Goal: Navigation & Orientation: Understand site structure

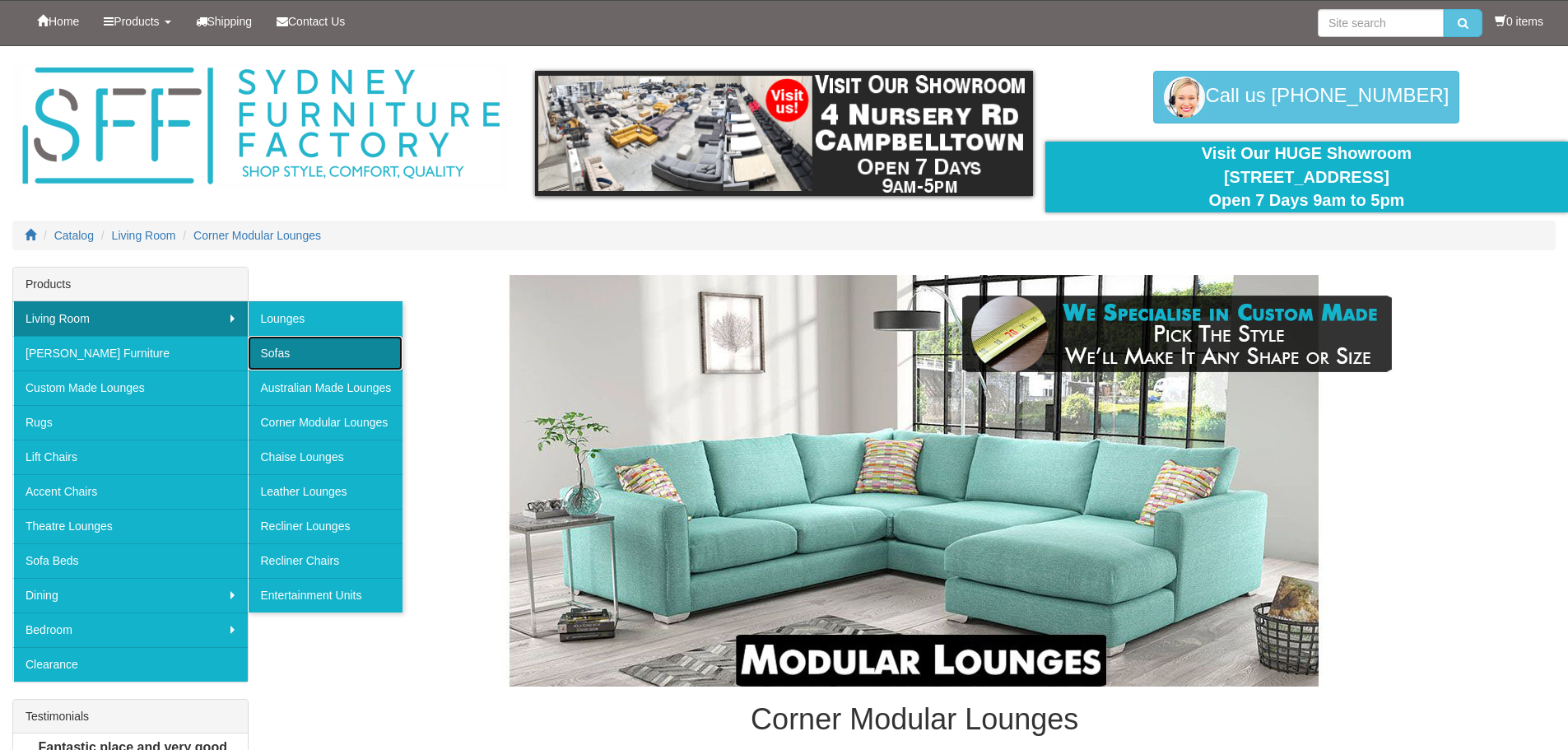
click at [284, 350] on link "Sofas" at bounding box center [325, 354] width 154 height 34
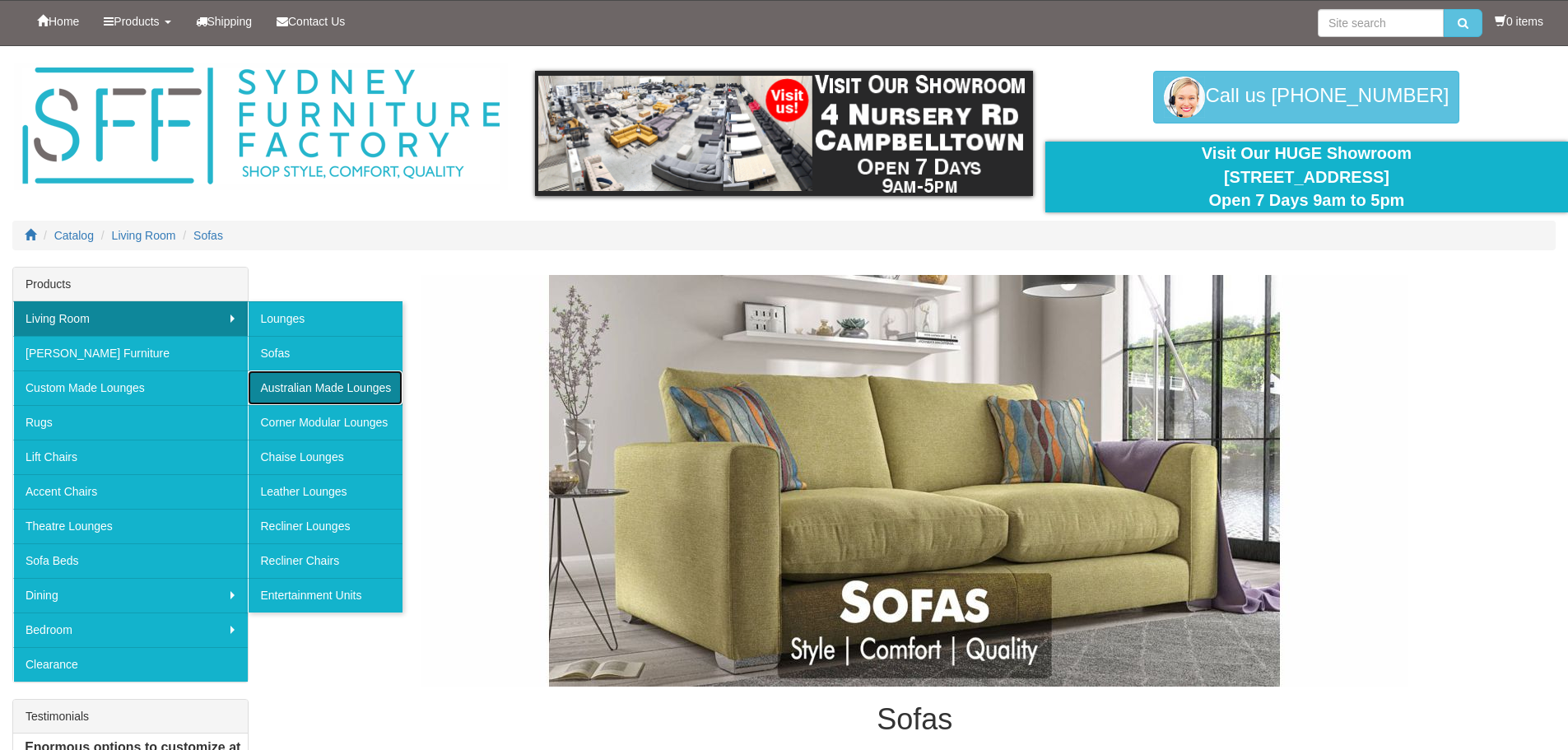
click at [304, 385] on link "Australian Made Lounges" at bounding box center [325, 388] width 154 height 34
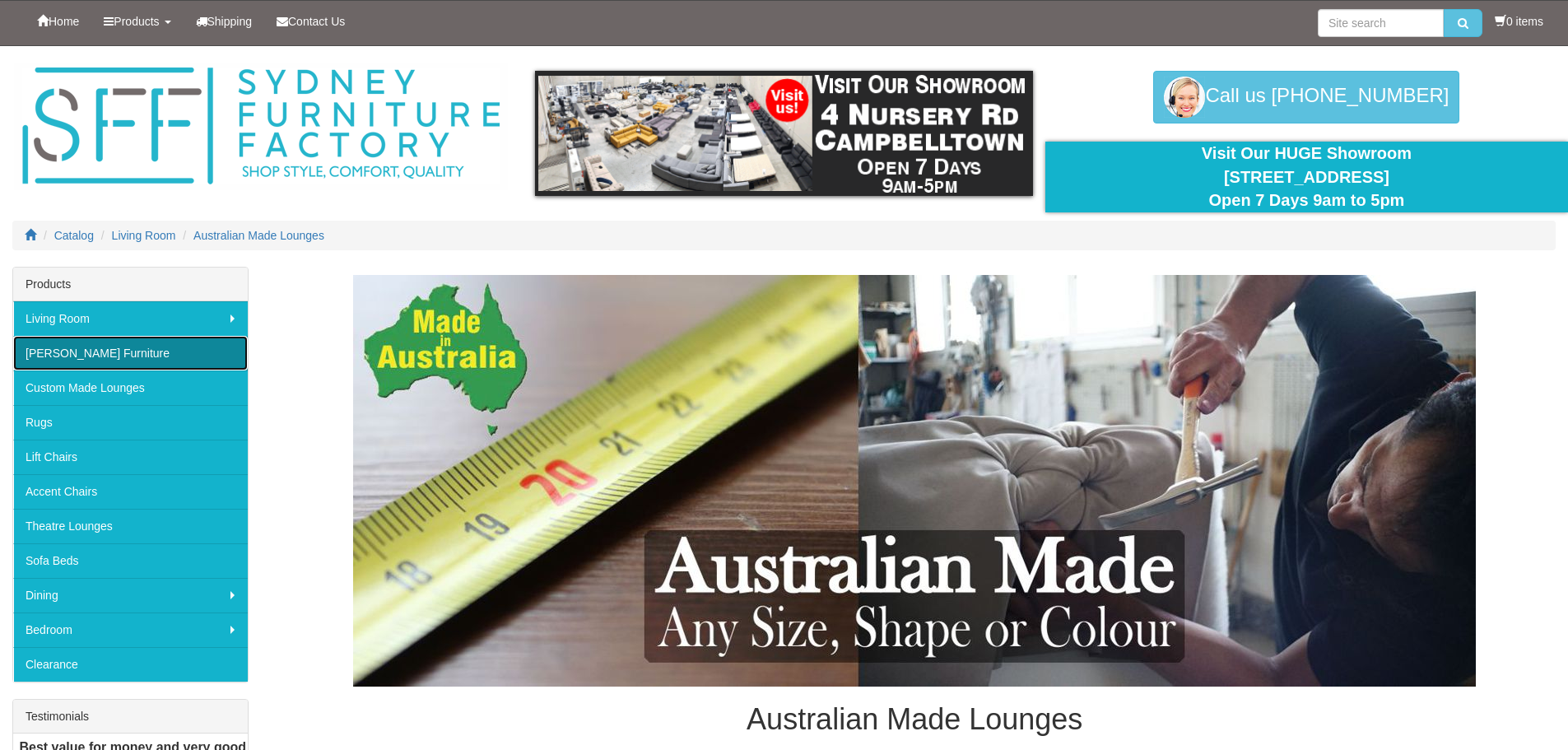
click at [107, 349] on link "[PERSON_NAME] Furniture" at bounding box center [130, 354] width 235 height 34
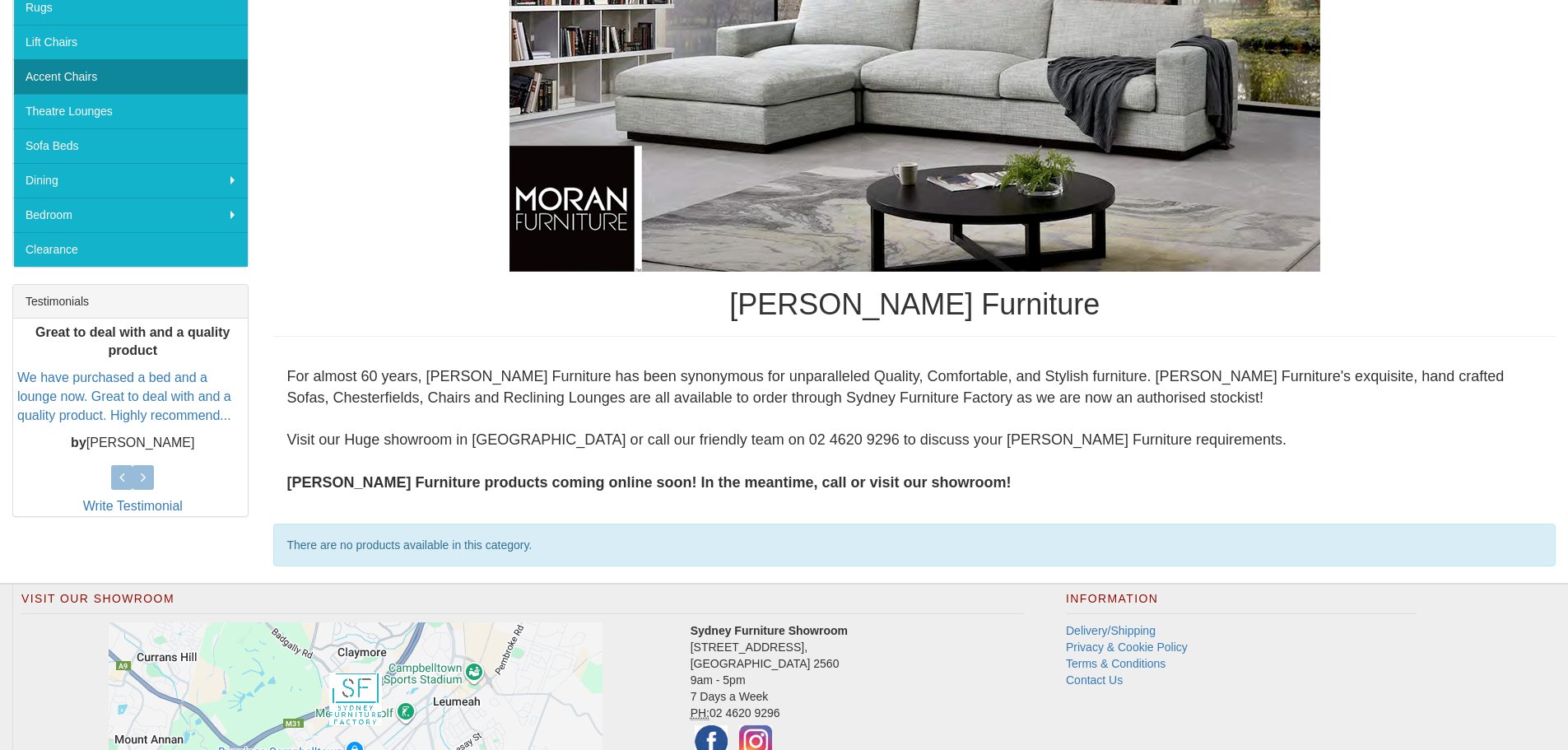
scroll to position [247, 0]
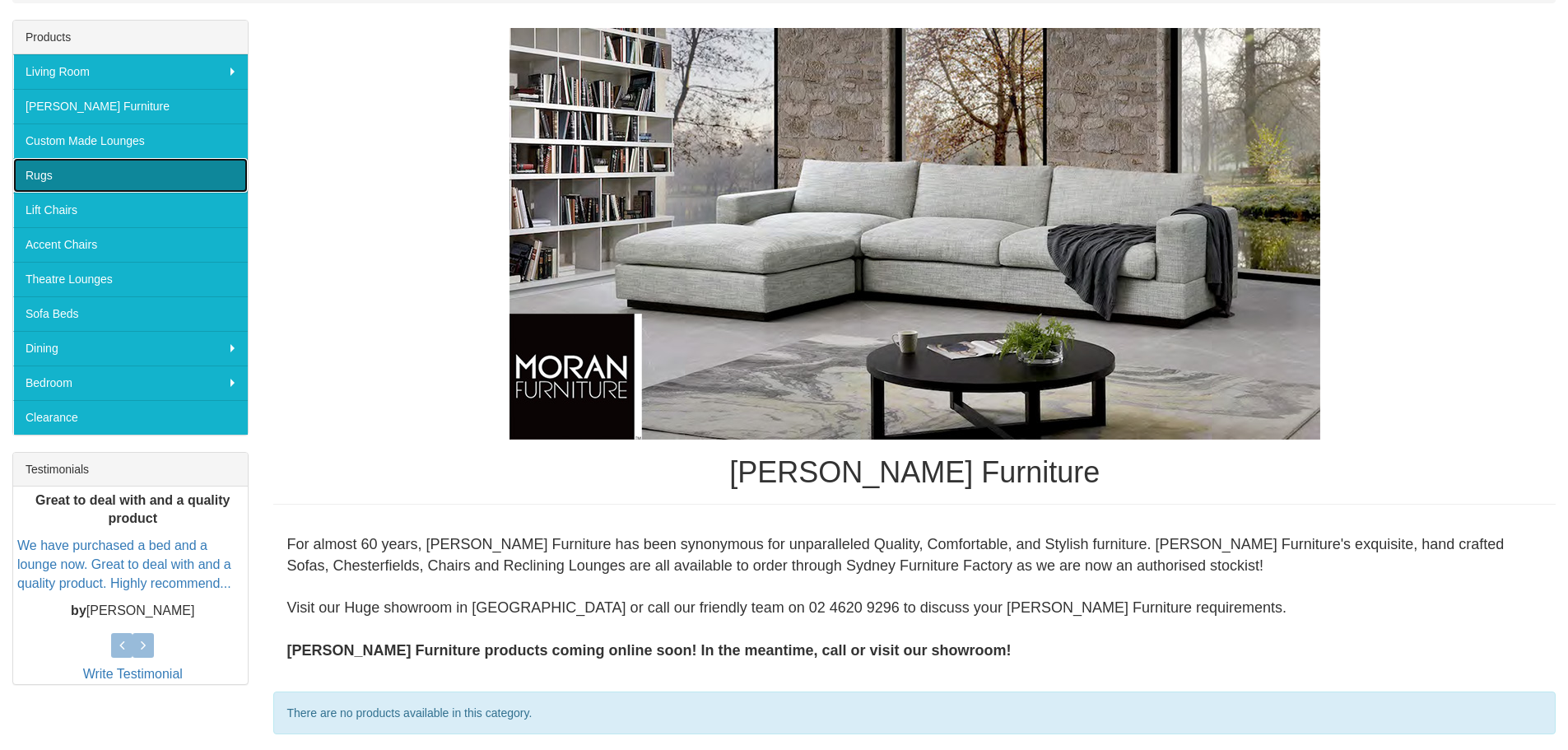
click at [166, 166] on link "Rugs" at bounding box center [130, 175] width 235 height 34
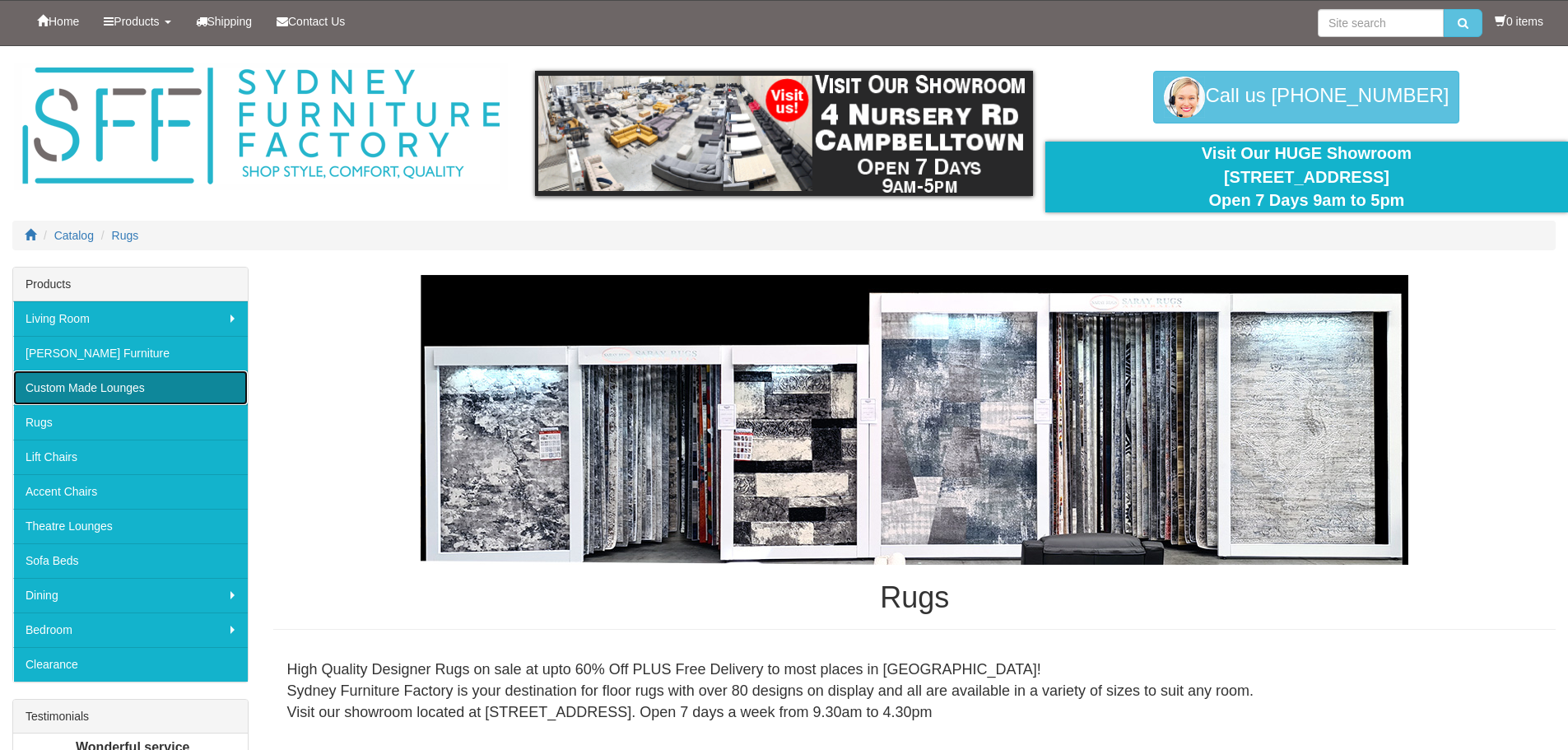
click at [124, 379] on link "Custom Made Lounges" at bounding box center [130, 388] width 235 height 34
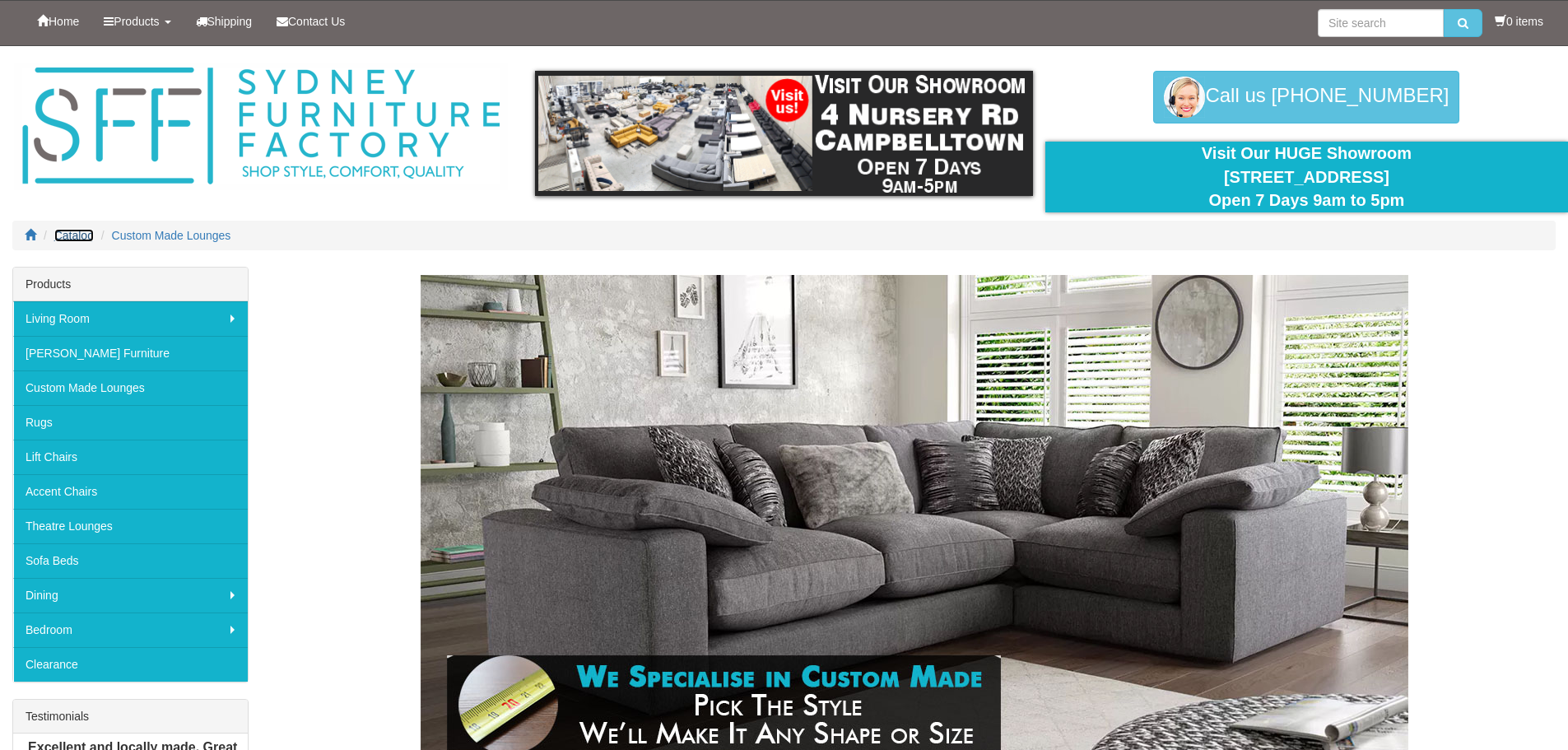
click at [70, 236] on span "Catalog" at bounding box center [74, 235] width 39 height 13
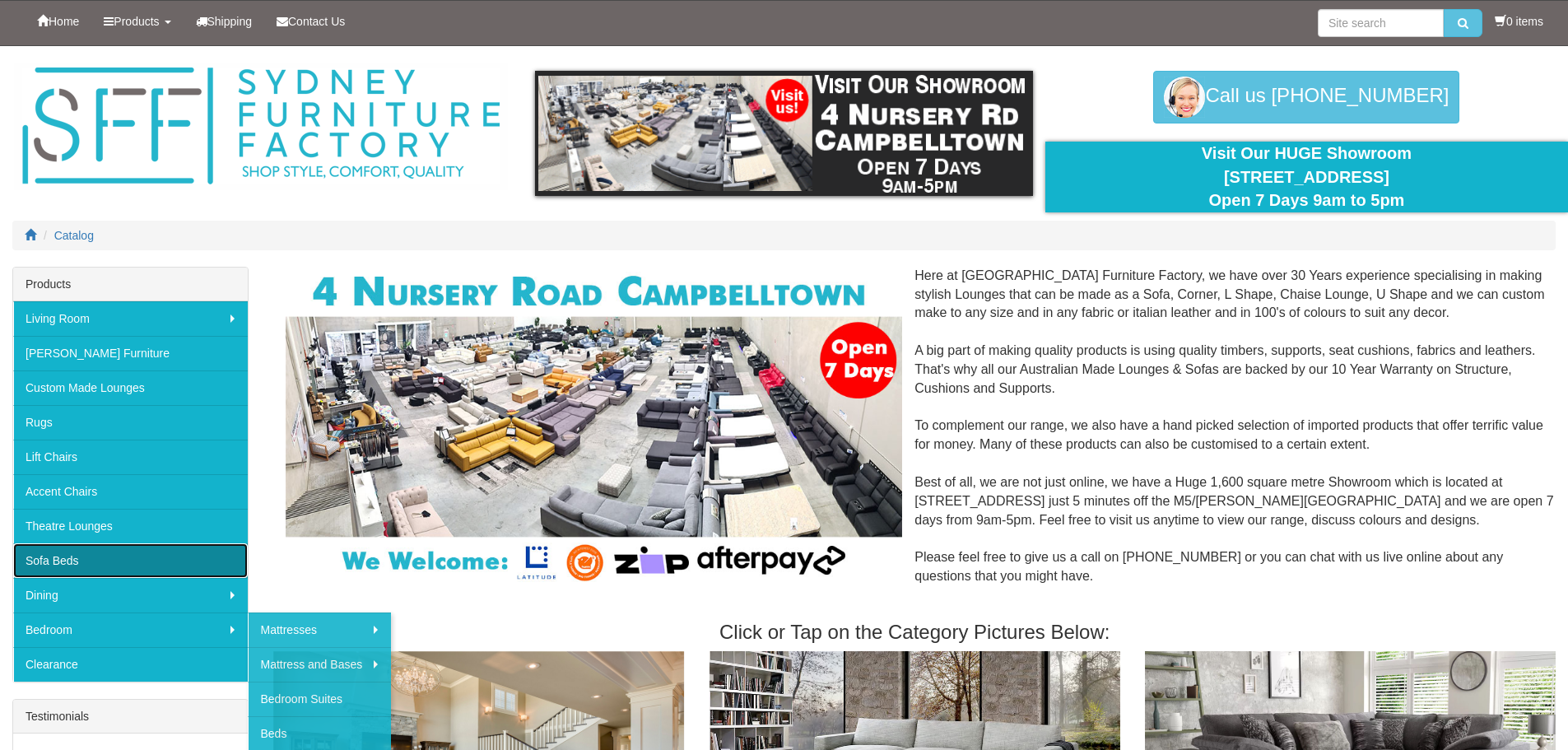
click at [133, 551] on link "Sofa Beds" at bounding box center [130, 560] width 235 height 34
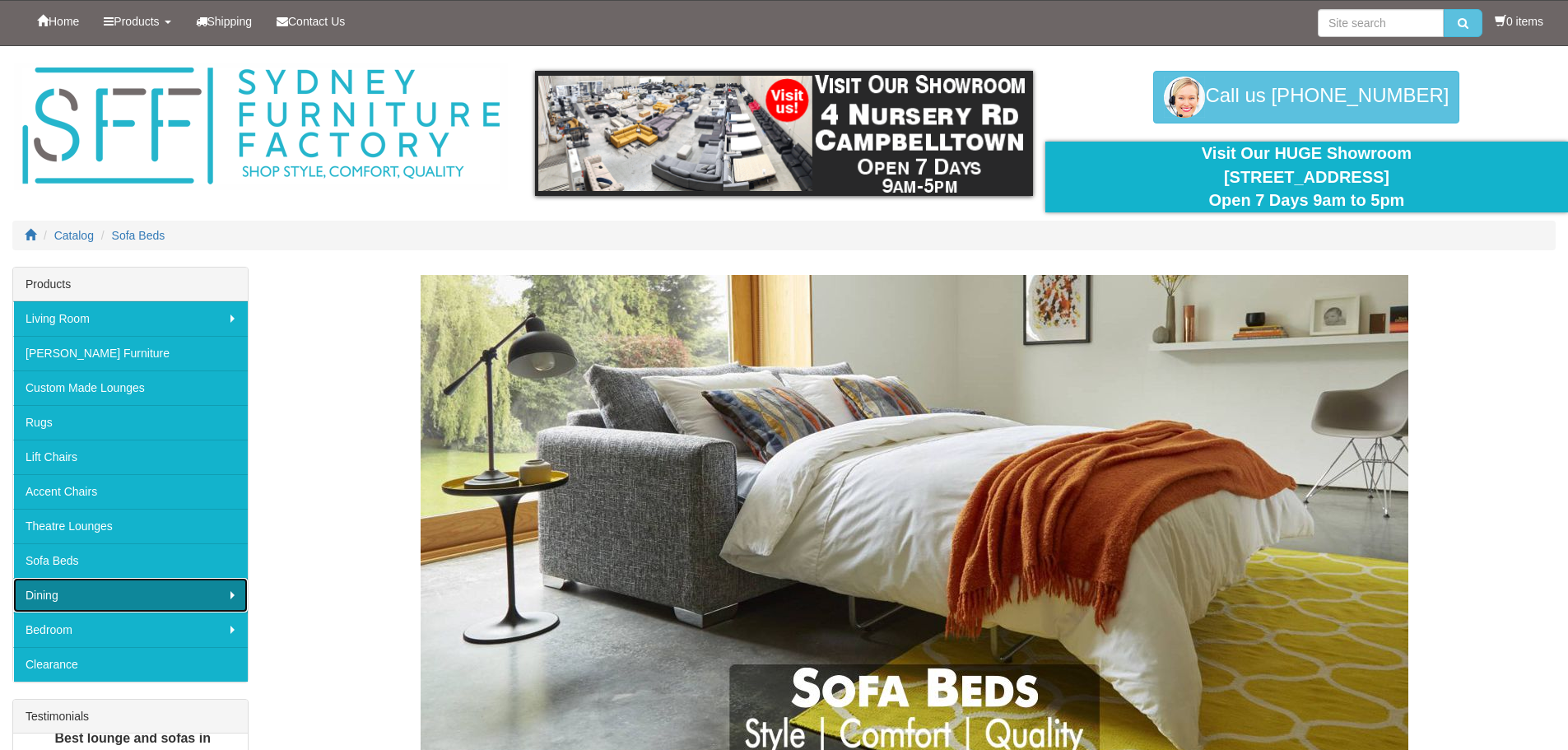
click at [140, 585] on link "Dining" at bounding box center [130, 596] width 235 height 34
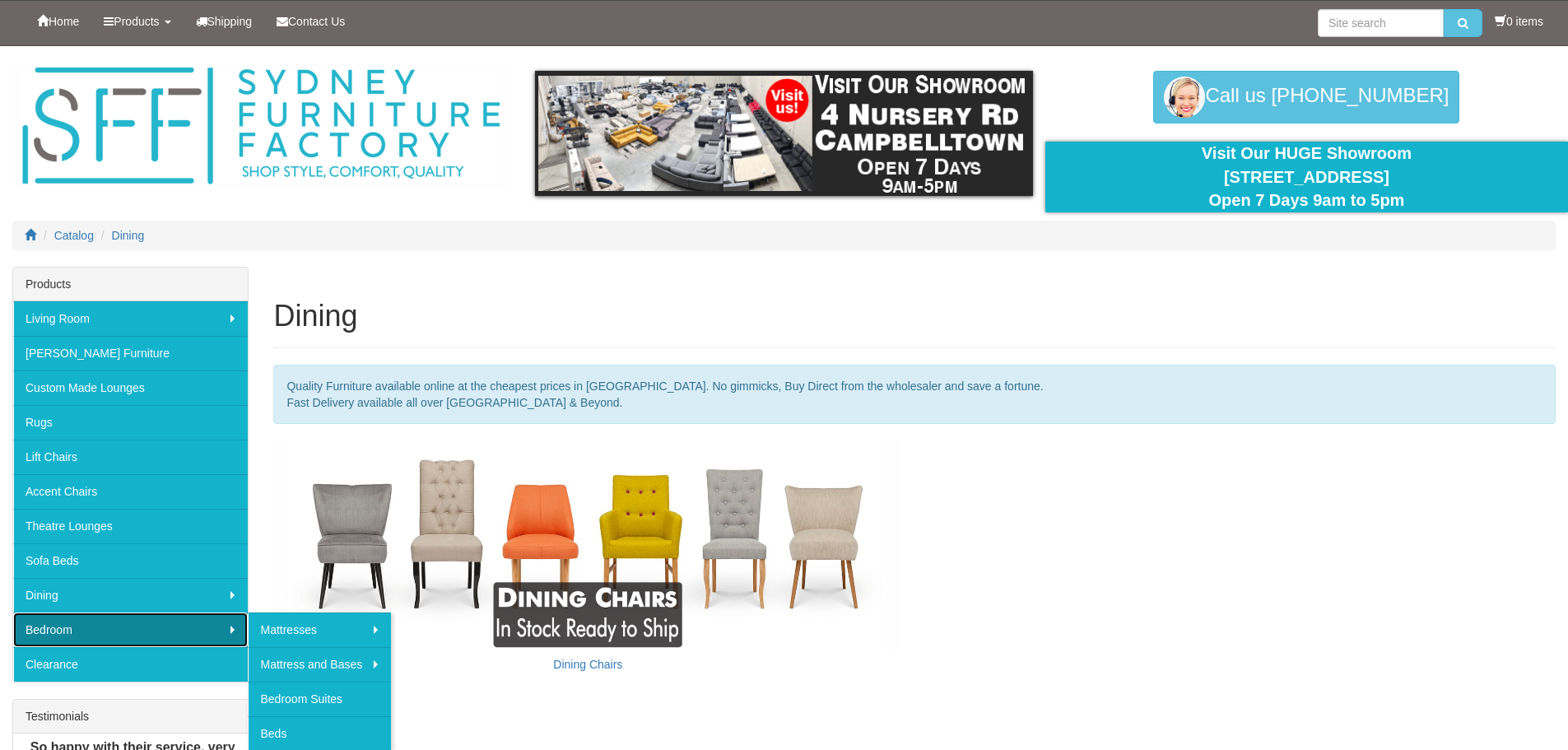
click at [113, 626] on link "Bedroom" at bounding box center [130, 630] width 235 height 34
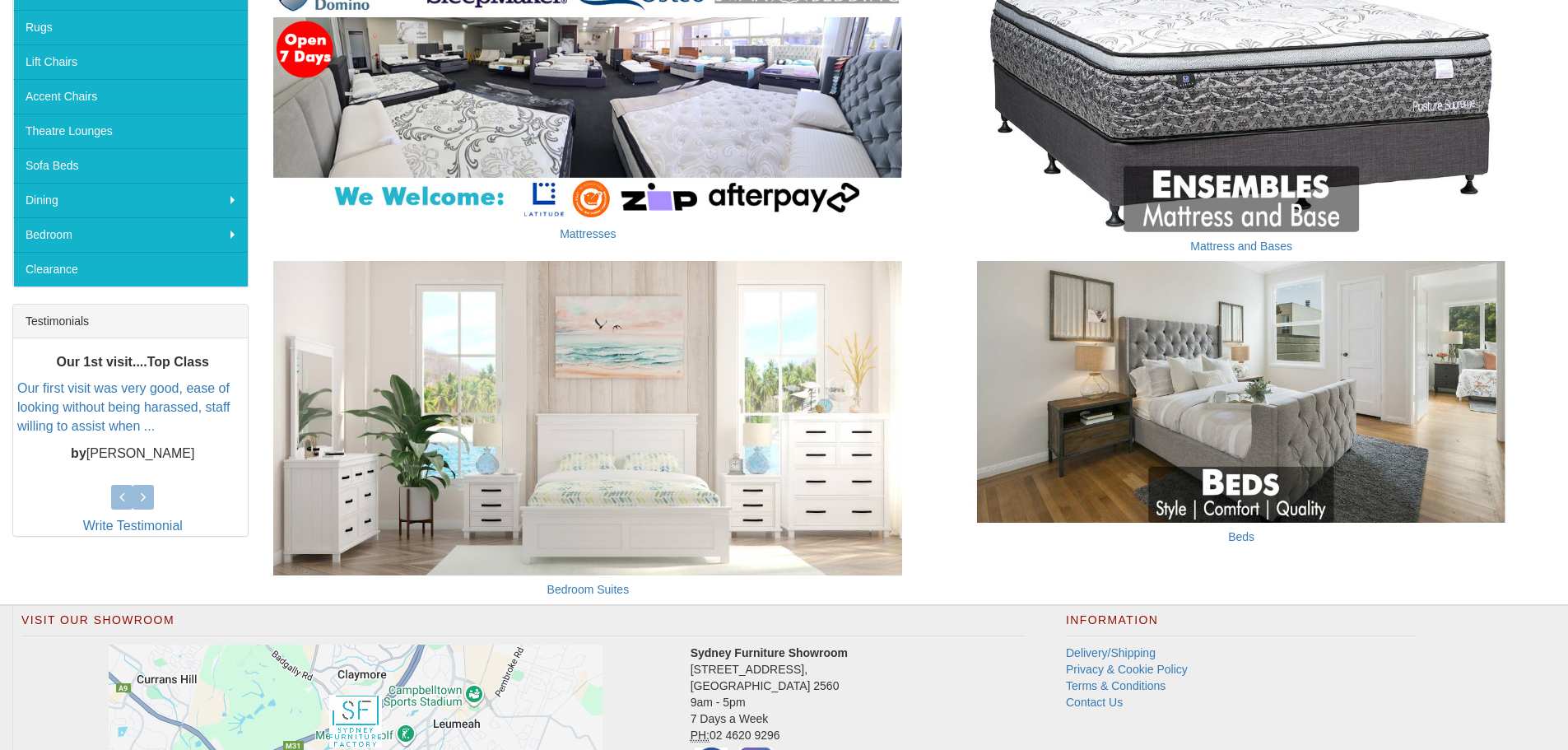
scroll to position [549, 0]
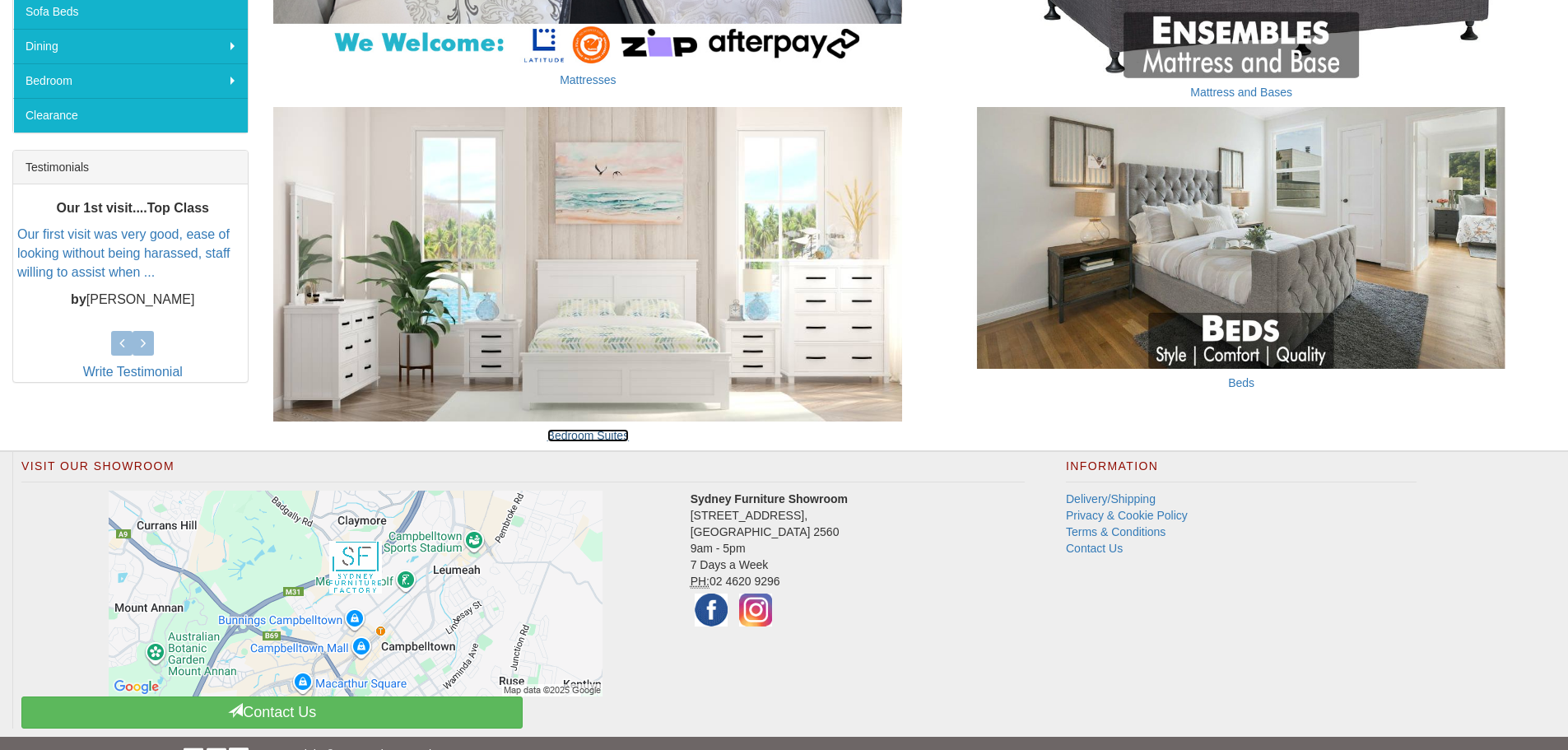
click at [588, 436] on link "Bedroom Suites" at bounding box center [588, 435] width 82 height 13
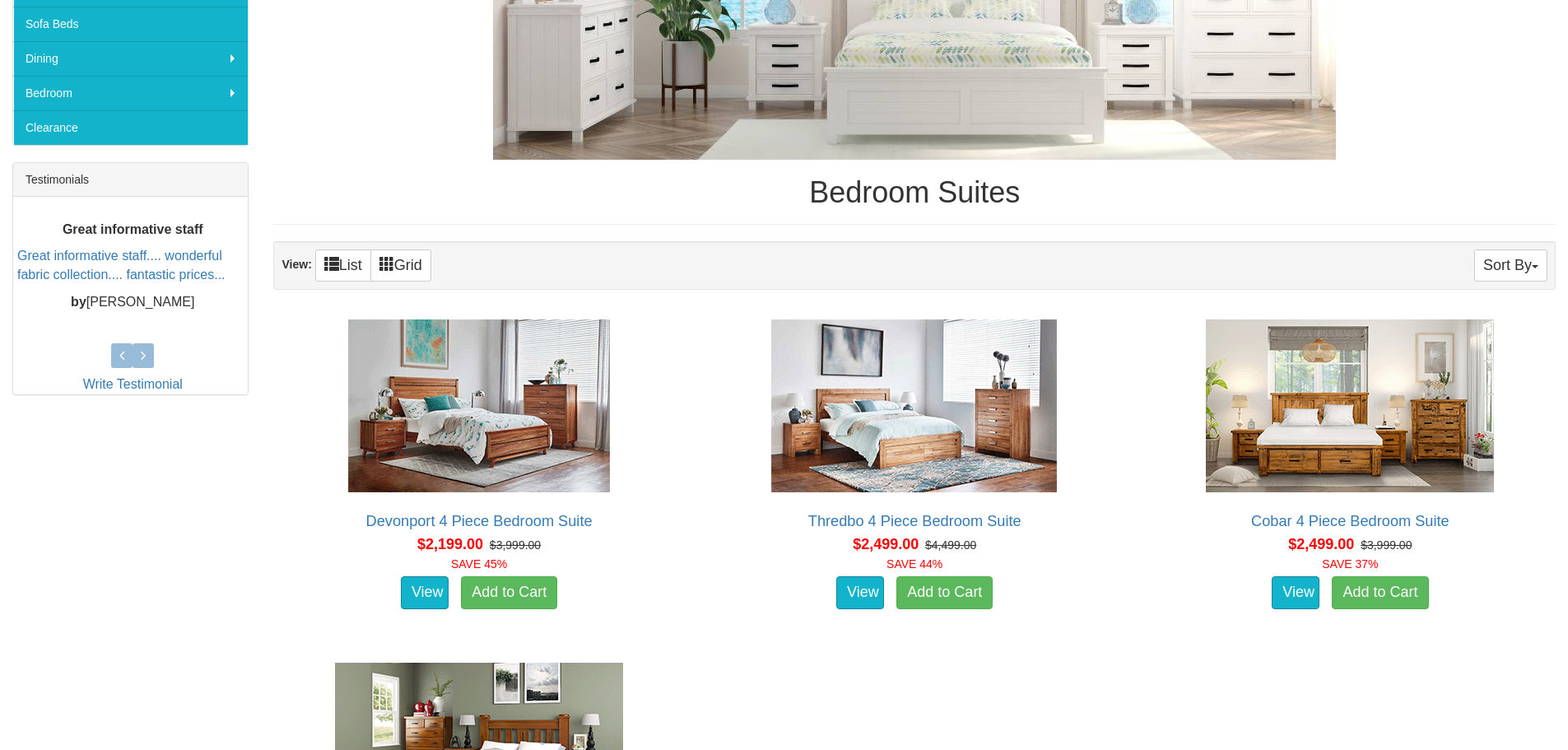
scroll to position [330, 0]
